Goal: Ask a question

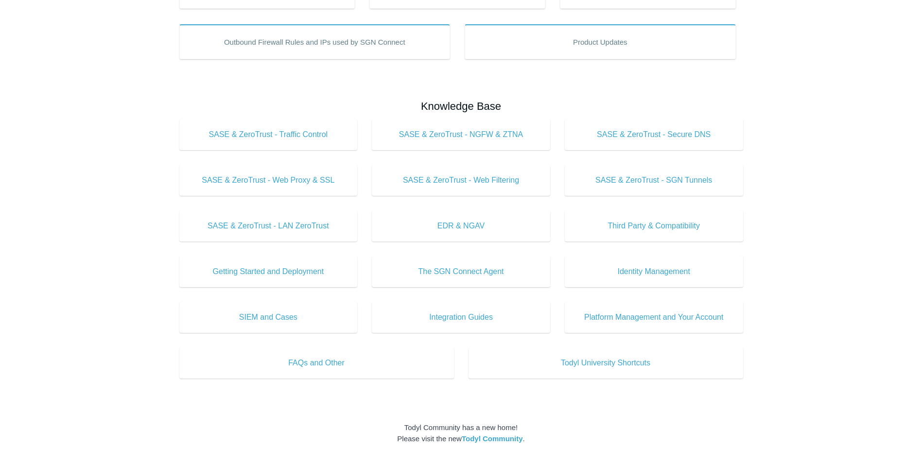
scroll to position [243, 0]
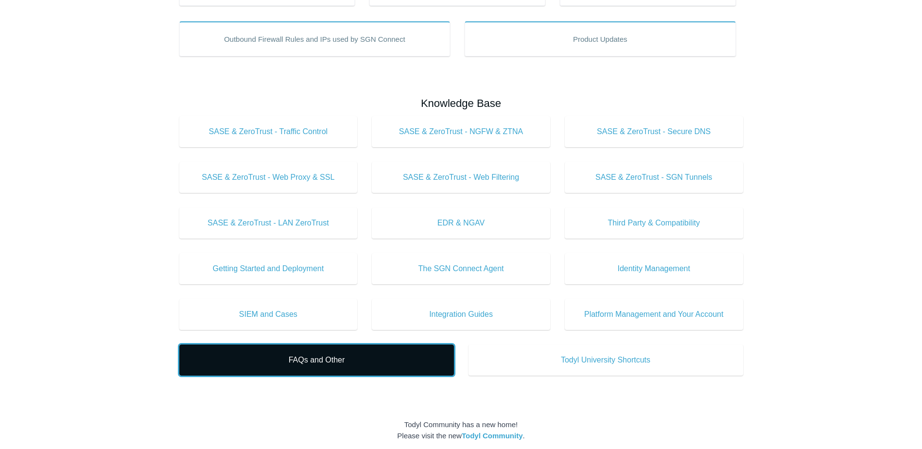
click at [439, 360] on link "FAQs and Other" at bounding box center [316, 360] width 275 height 31
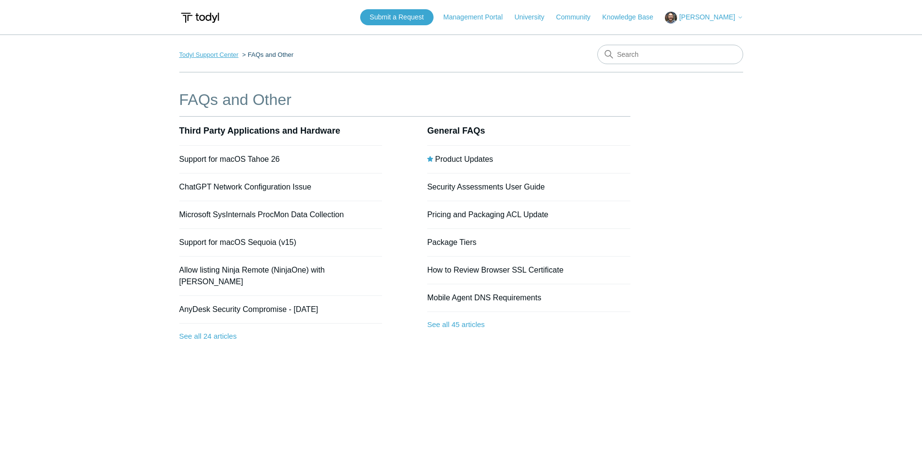
click at [223, 52] on link "Todyl Support Center" at bounding box center [208, 54] width 59 height 7
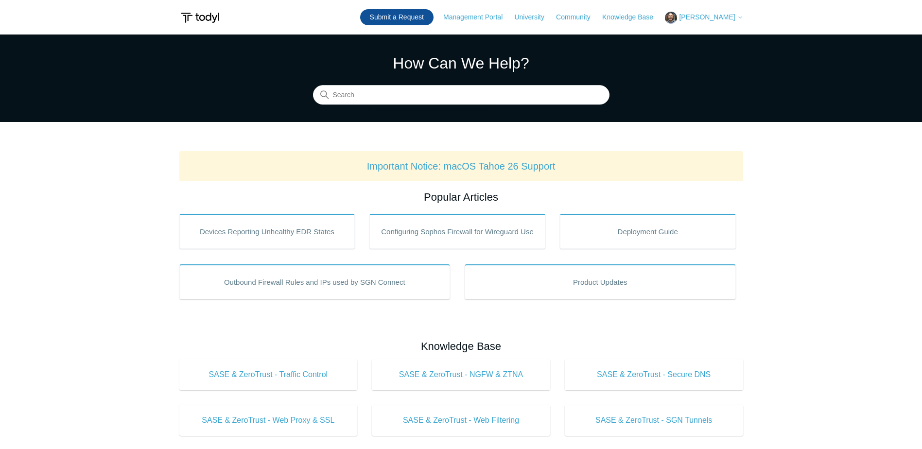
click at [404, 18] on link "Submit a Request" at bounding box center [396, 17] width 73 height 16
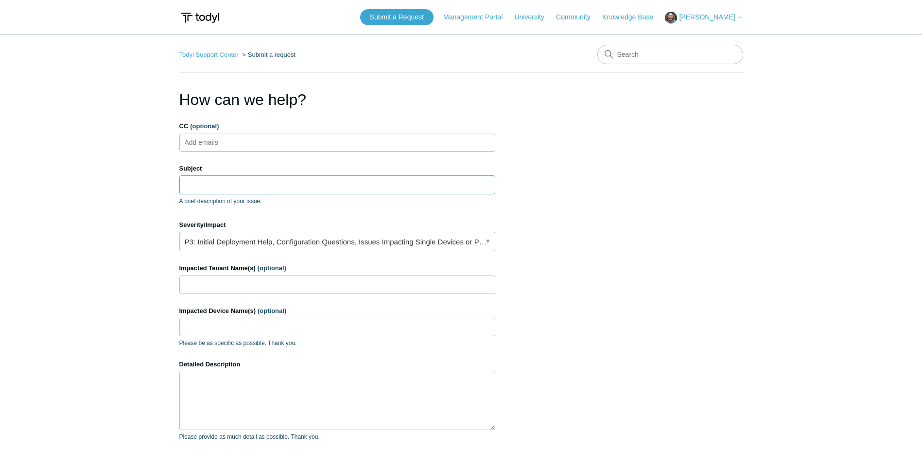
click at [207, 192] on input "Subject" at bounding box center [337, 184] width 316 height 18
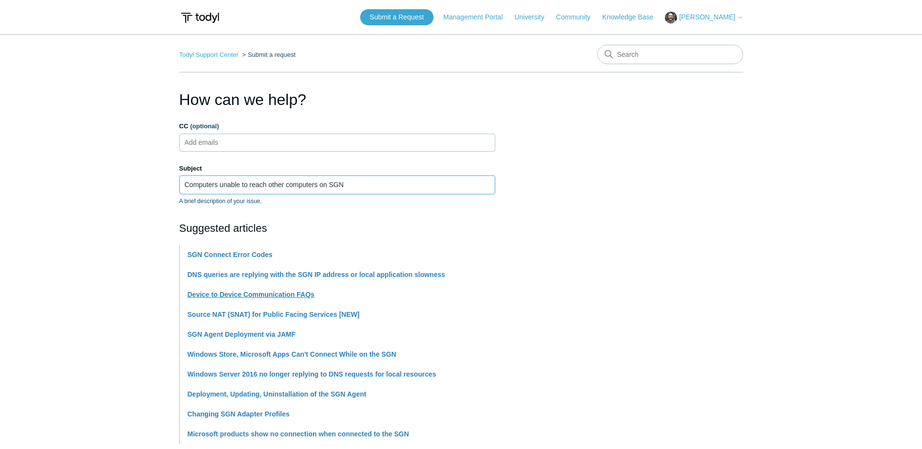
type input "Computers unable to reach other computers on SGN"
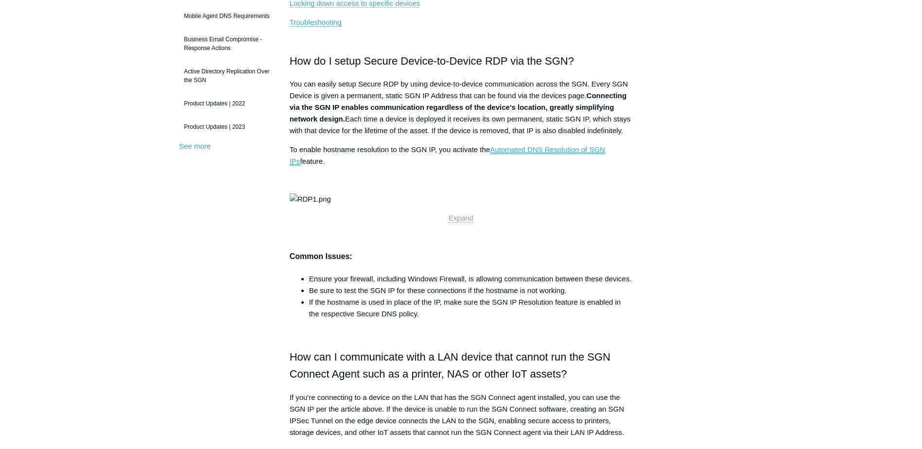
scroll to position [97, 0]
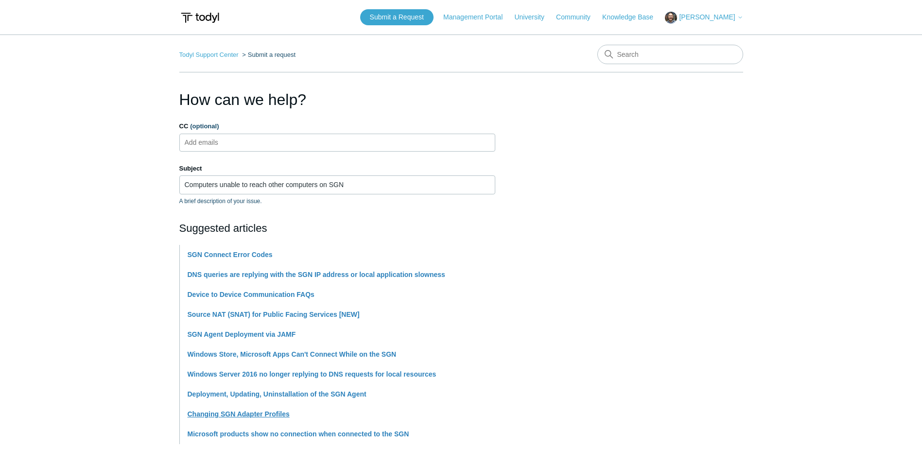
click at [279, 414] on link "Changing SGN Adapter Profiles" at bounding box center [239, 414] width 102 height 8
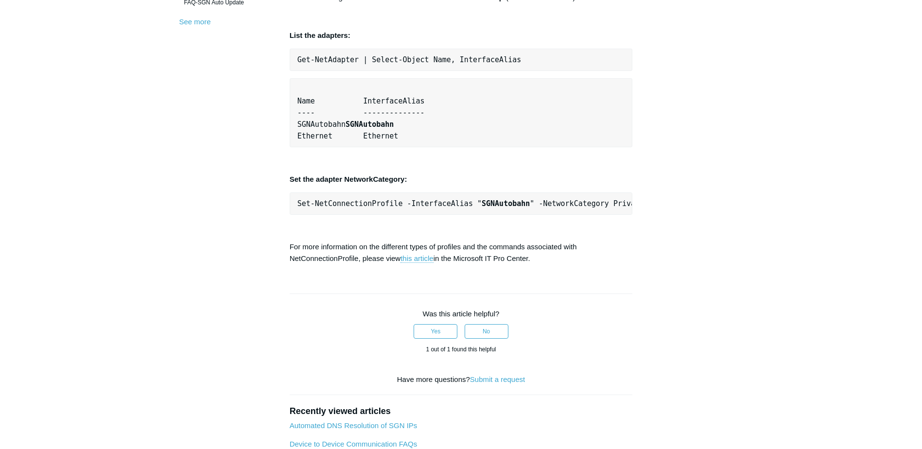
scroll to position [340, 0]
